Goal: Information Seeking & Learning: Learn about a topic

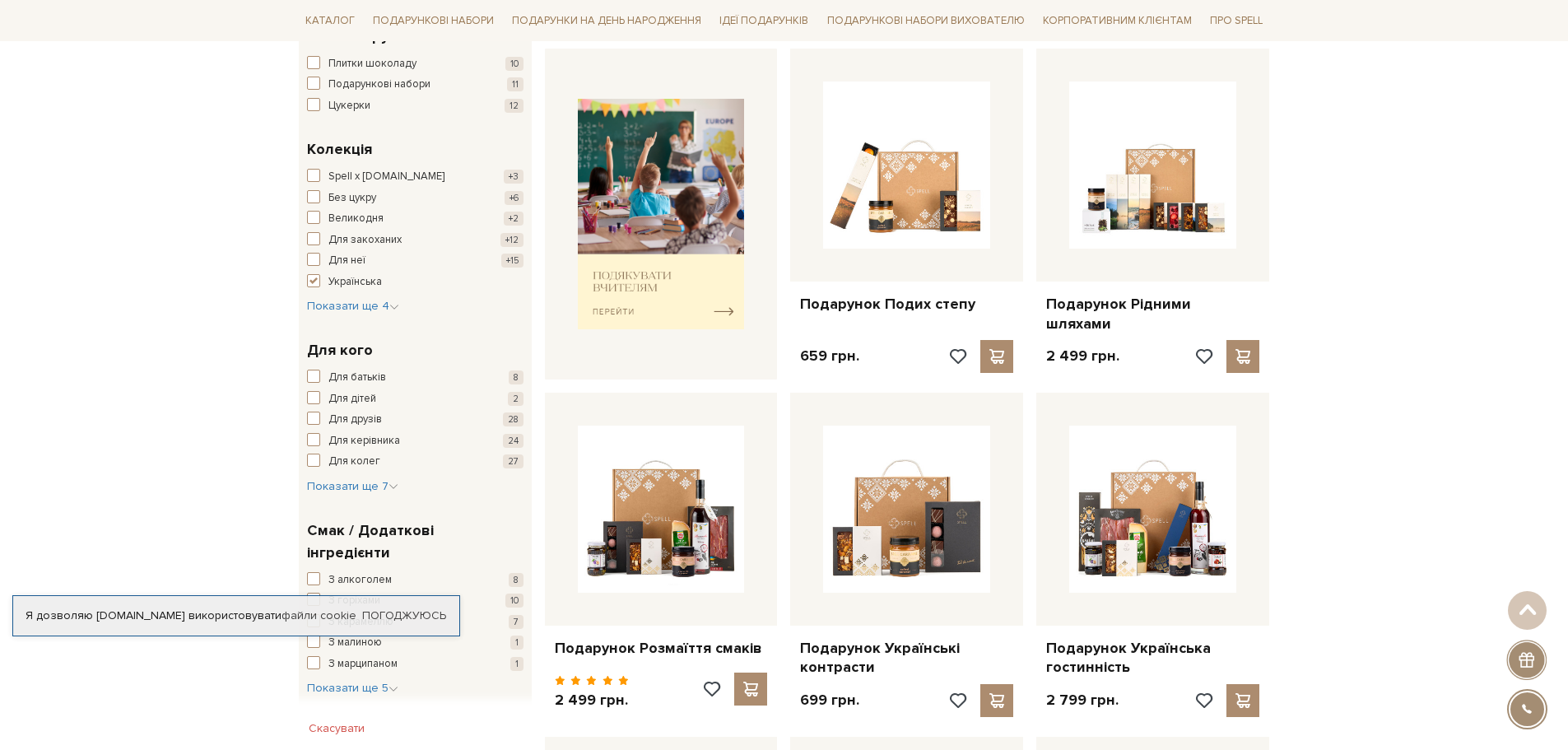
scroll to position [740, 0]
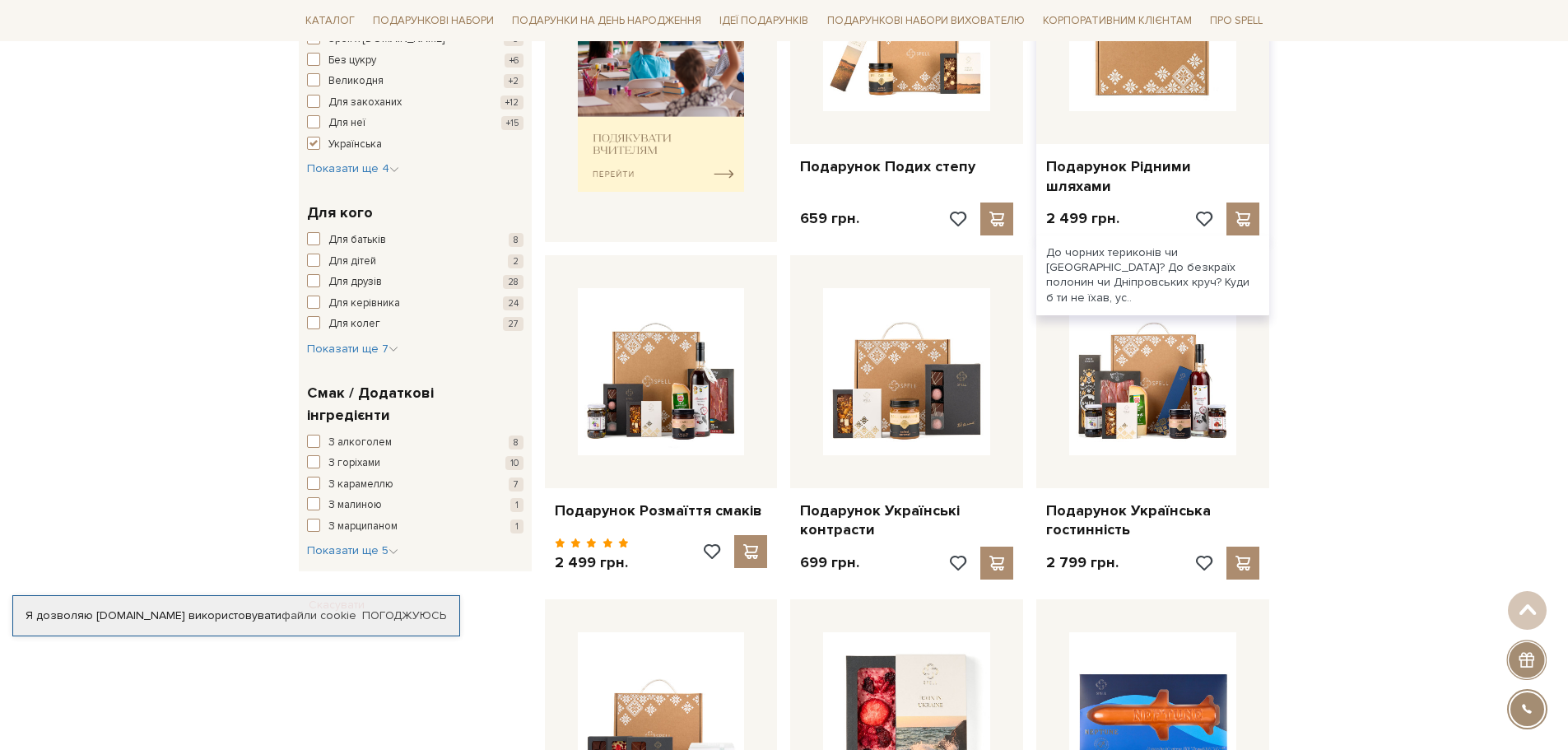
click at [1210, 96] on img at bounding box center [1153, 27] width 167 height 167
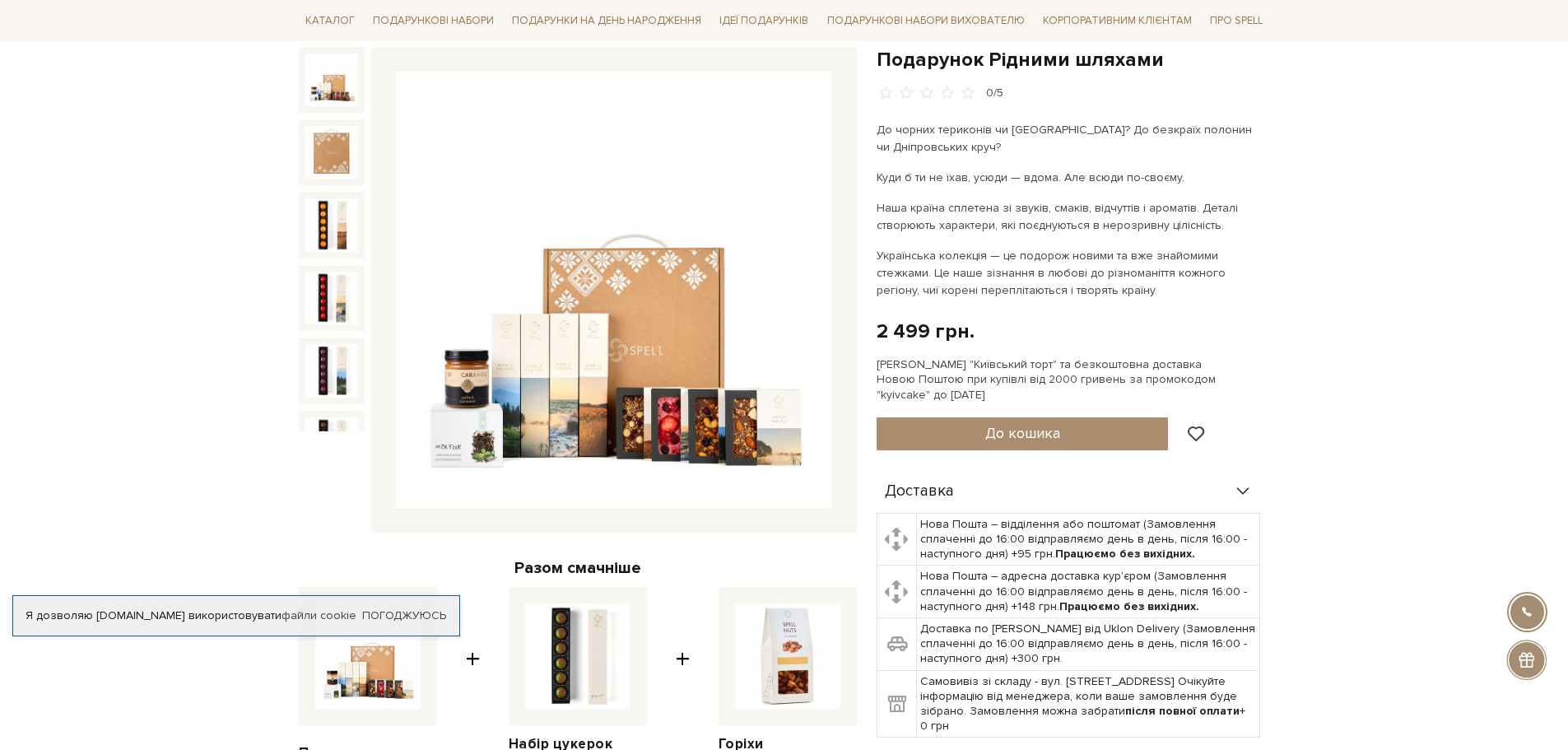
scroll to position [82, 0]
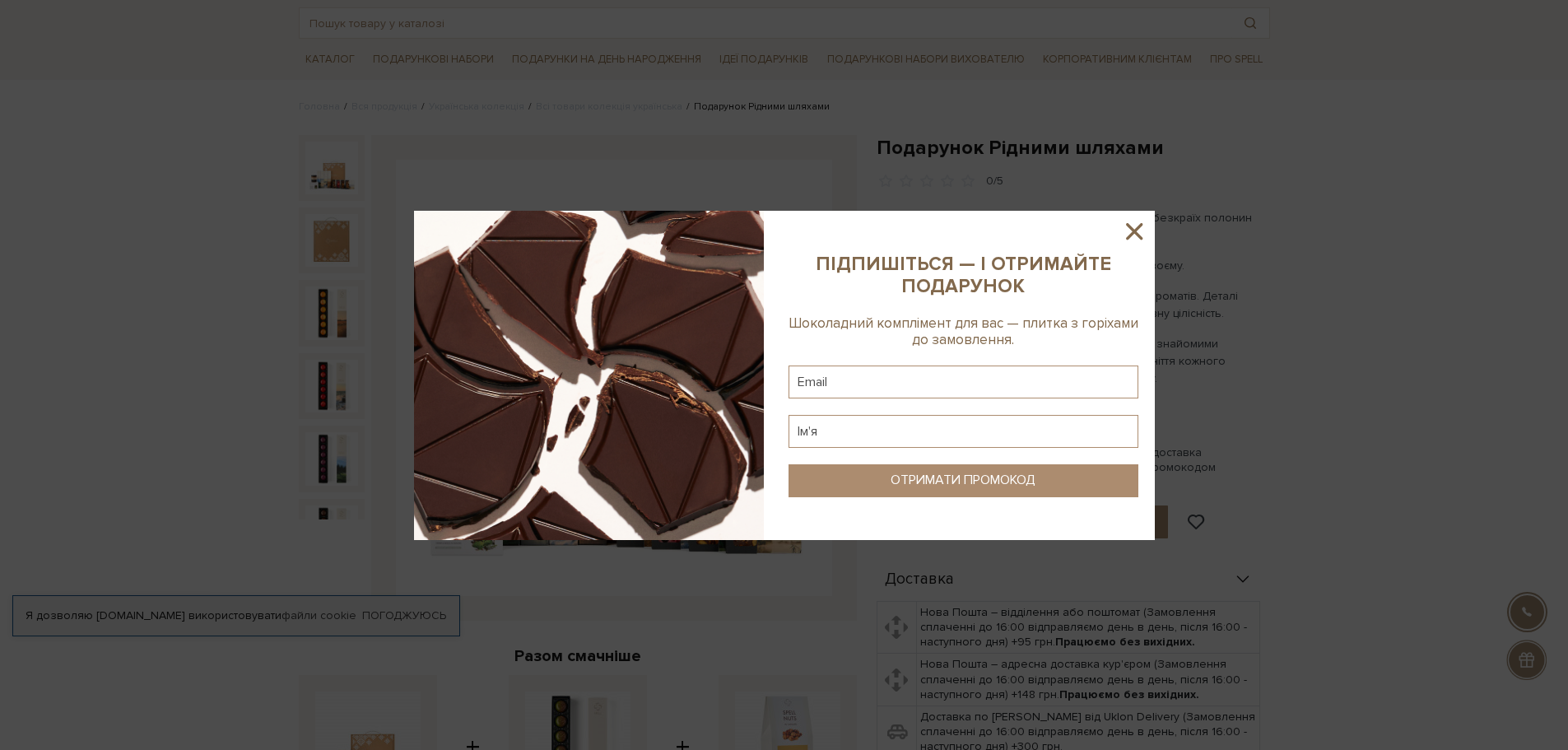
click at [1138, 230] on icon at bounding box center [1134, 231] width 28 height 28
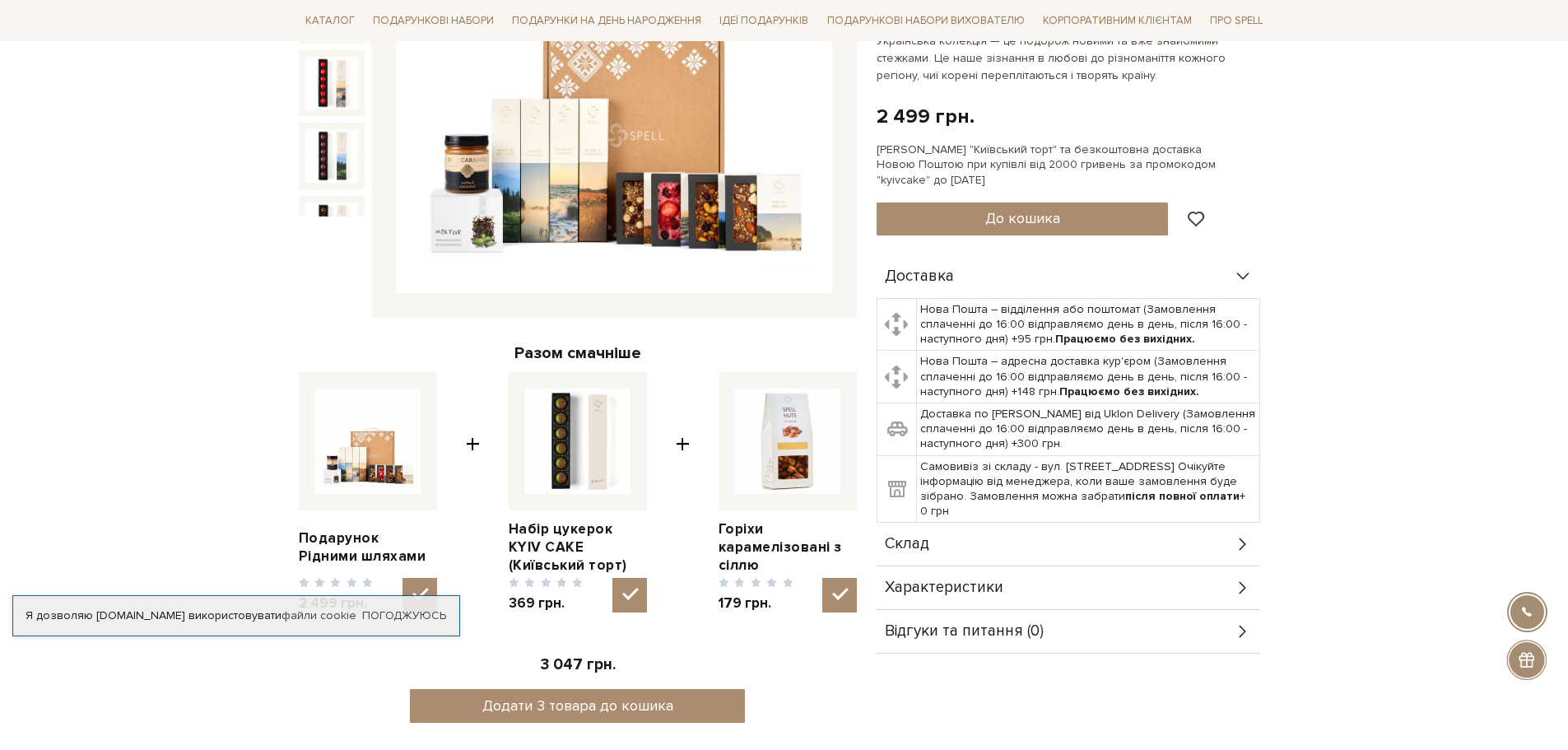
scroll to position [577, 0]
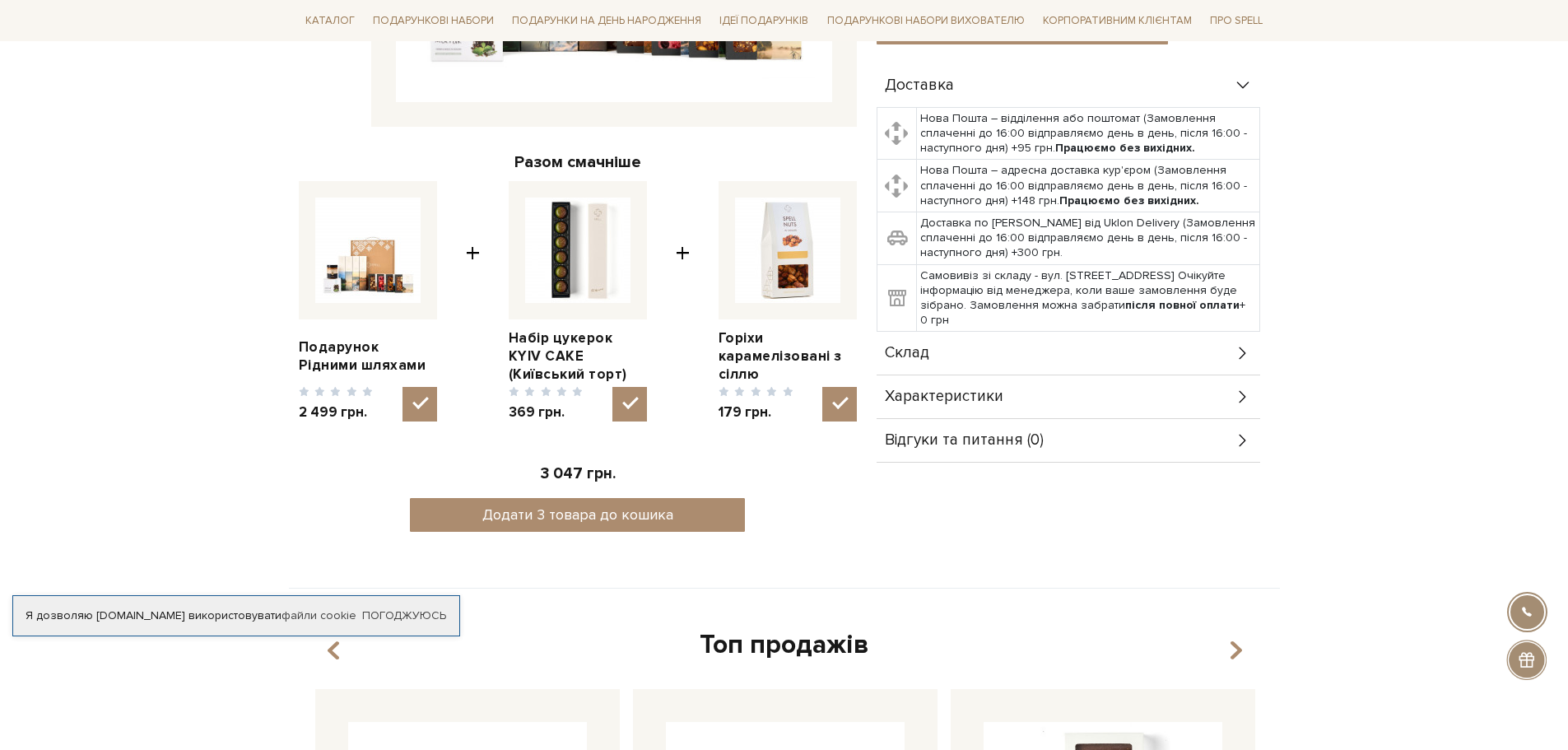
click at [1228, 359] on div "Склад" at bounding box center [1068, 353] width 384 height 43
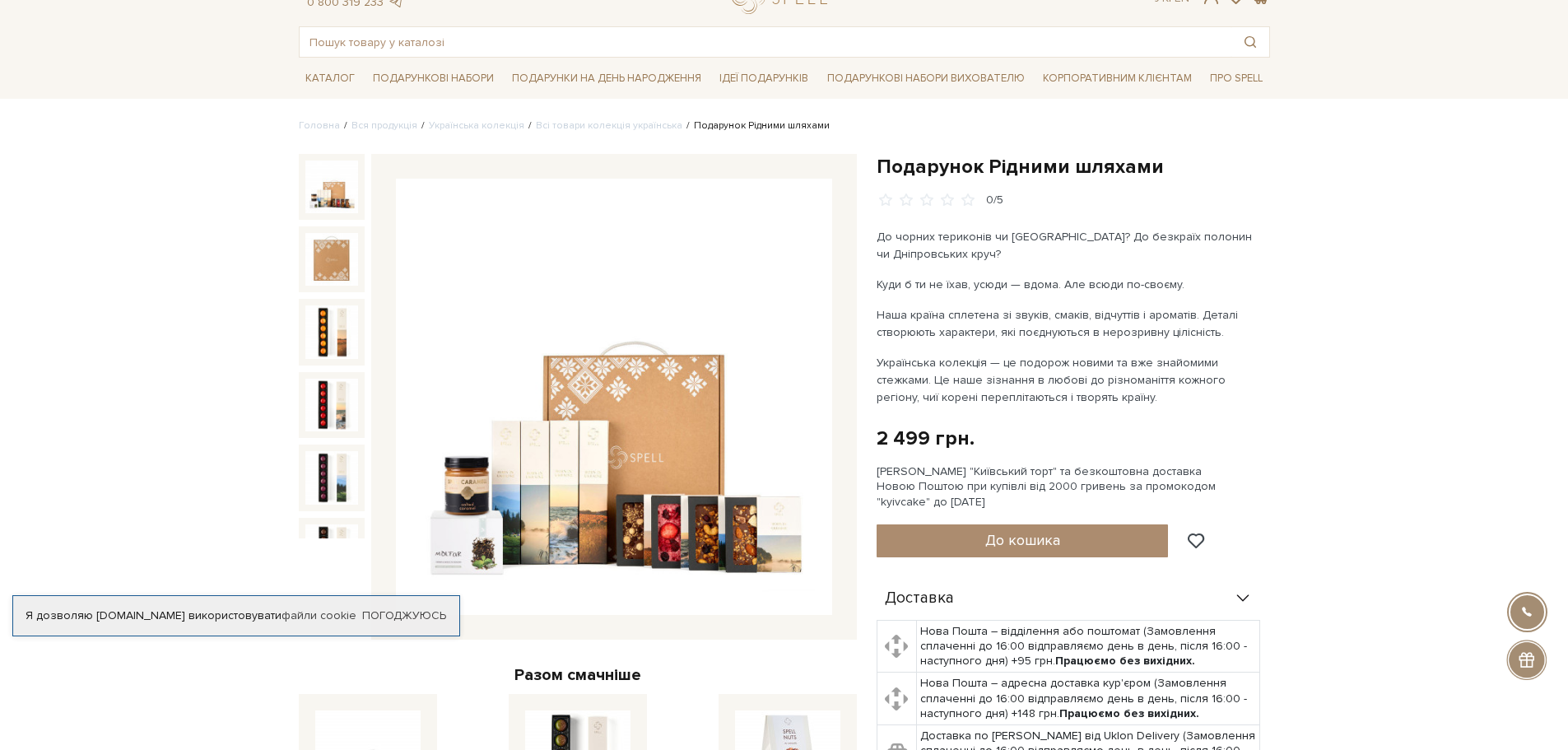
scroll to position [0, 0]
